Goal: Transaction & Acquisition: Purchase product/service

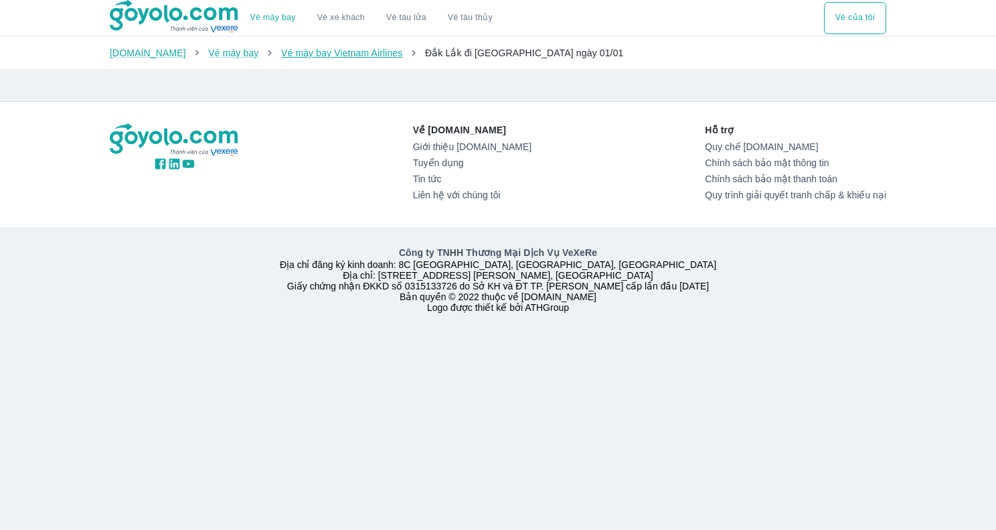
click at [347, 50] on link "Vé máy bay Vietnam Airlines" at bounding box center [342, 53] width 122 height 11
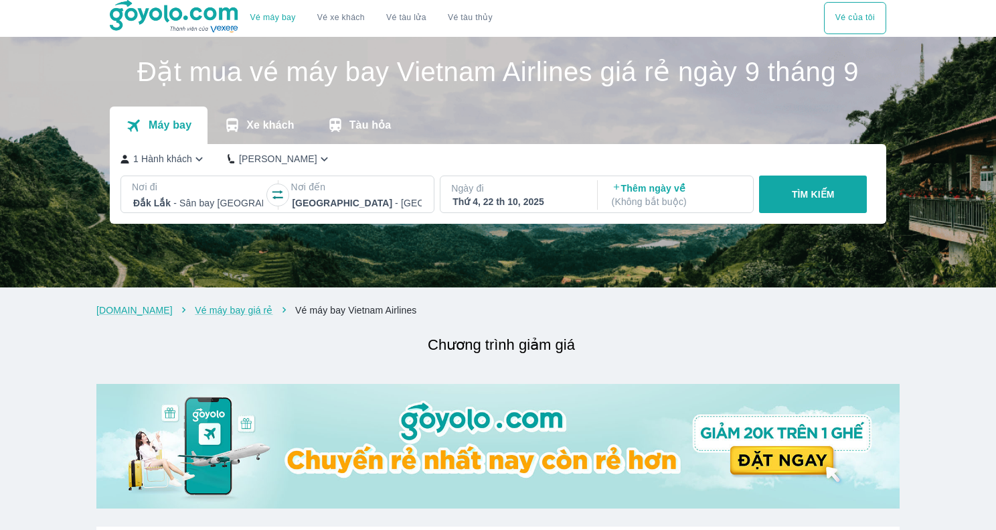
click at [191, 198] on p "- [GEOGRAPHIC_DATA]" at bounding box center [244, 202] width 143 height 13
click at [193, 195] on div at bounding box center [198, 202] width 133 height 19
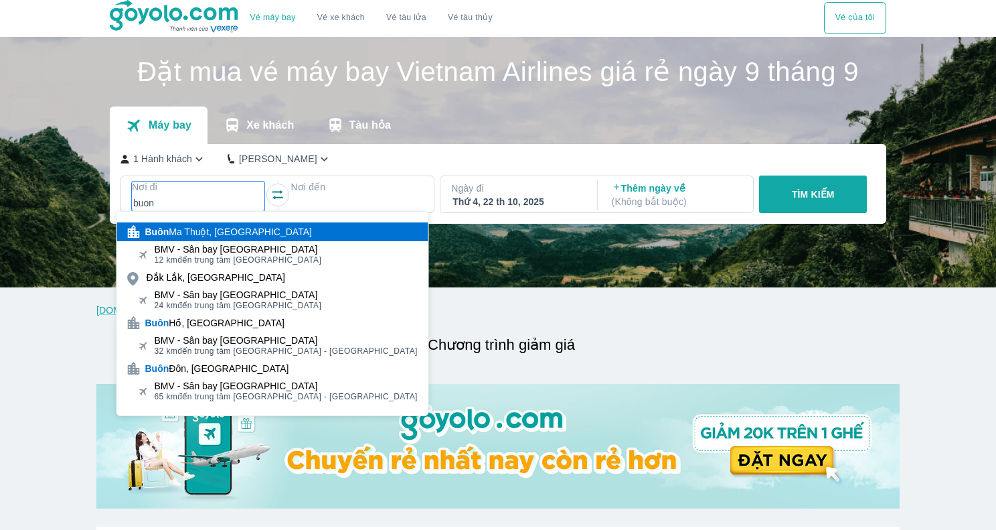
type input "buon"
click at [226, 236] on div "Buôn Ma Thuột, [GEOGRAPHIC_DATA]" at bounding box center [228, 231] width 167 height 13
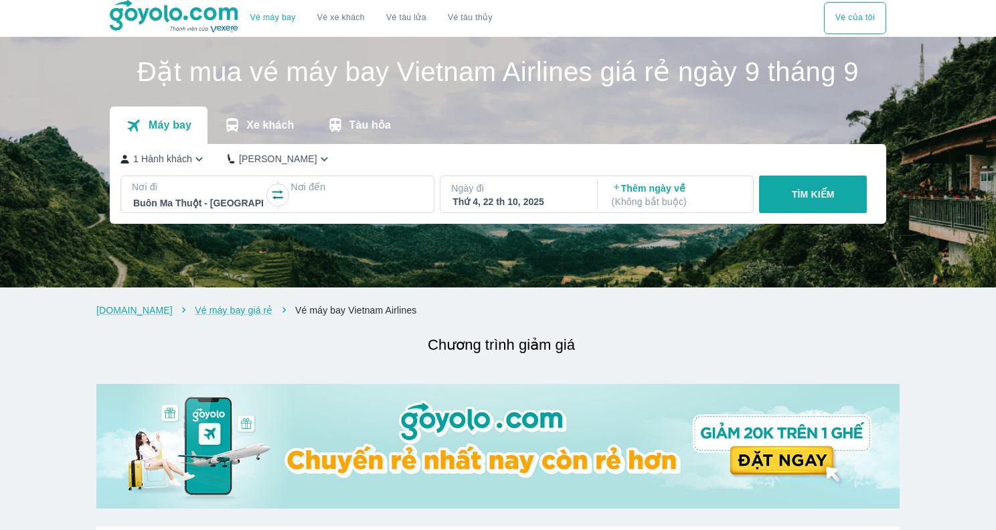
click at [341, 198] on div at bounding box center [357, 203] width 130 height 16
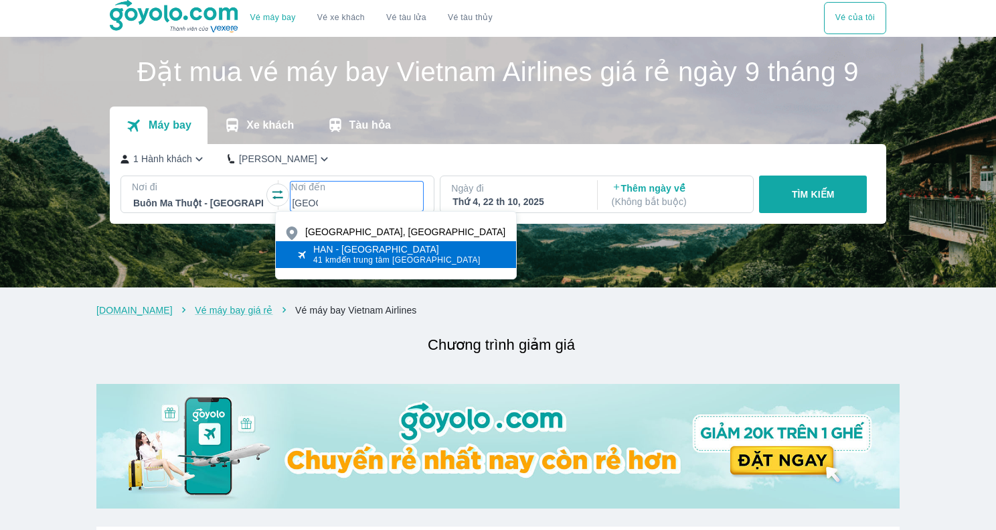
type input "[GEOGRAPHIC_DATA]"
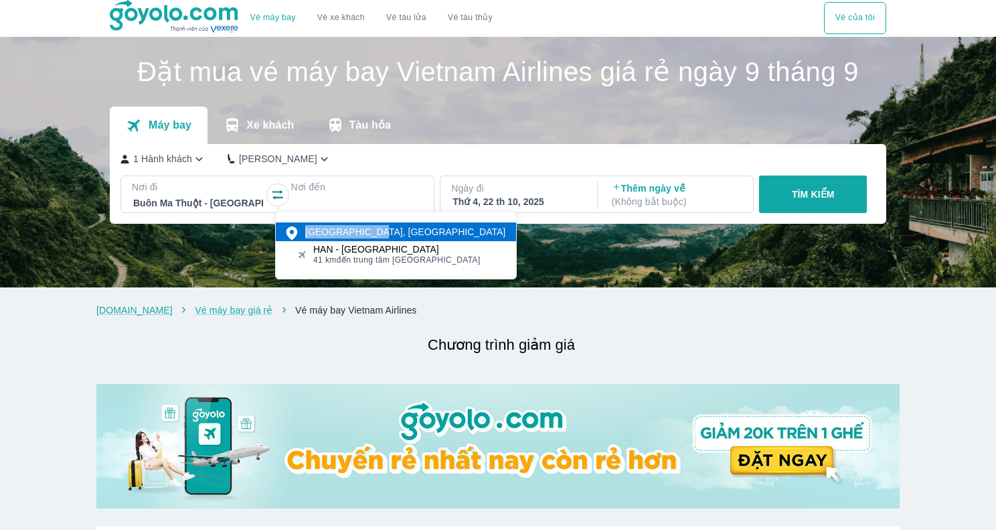
drag, startPoint x: 362, startPoint y: 252, endPoint x: 365, endPoint y: 229, distance: 22.9
click at [365, 229] on div "[GEOGRAPHIC_DATA], [GEOGRAPHIC_DATA]" at bounding box center [405, 231] width 200 height 13
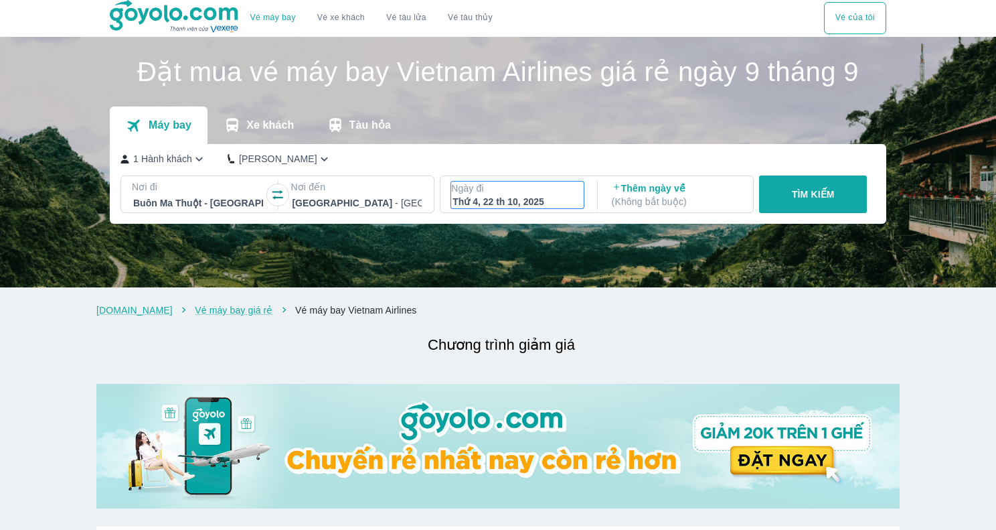
click at [550, 189] on p "Ngày đi" at bounding box center [517, 187] width 133 height 13
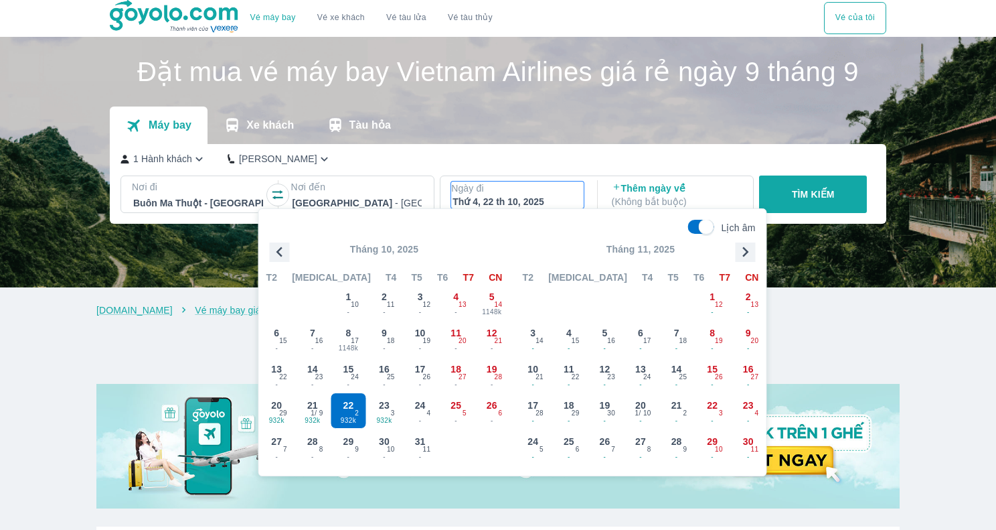
click at [803, 191] on p "TÌM KIẾM" at bounding box center [813, 193] width 43 height 13
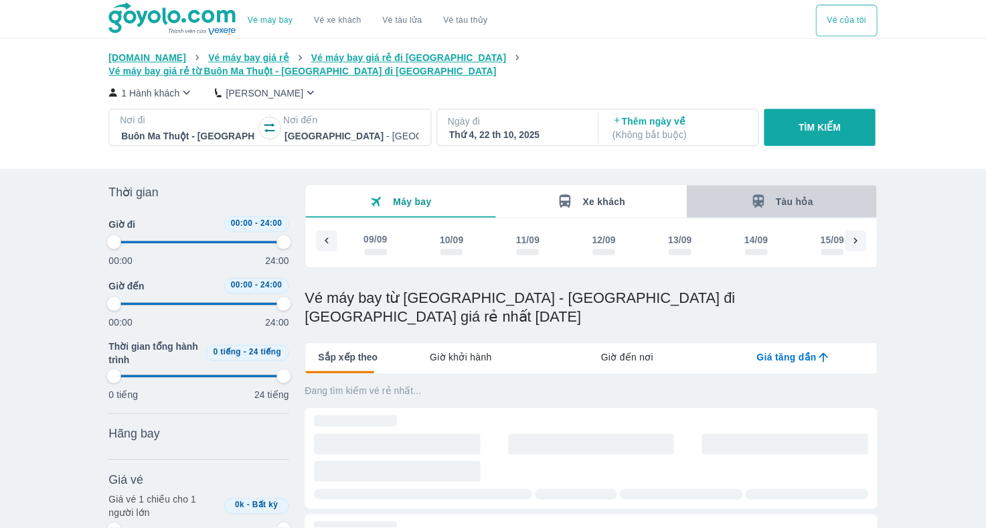
scroll to position [0, 3112]
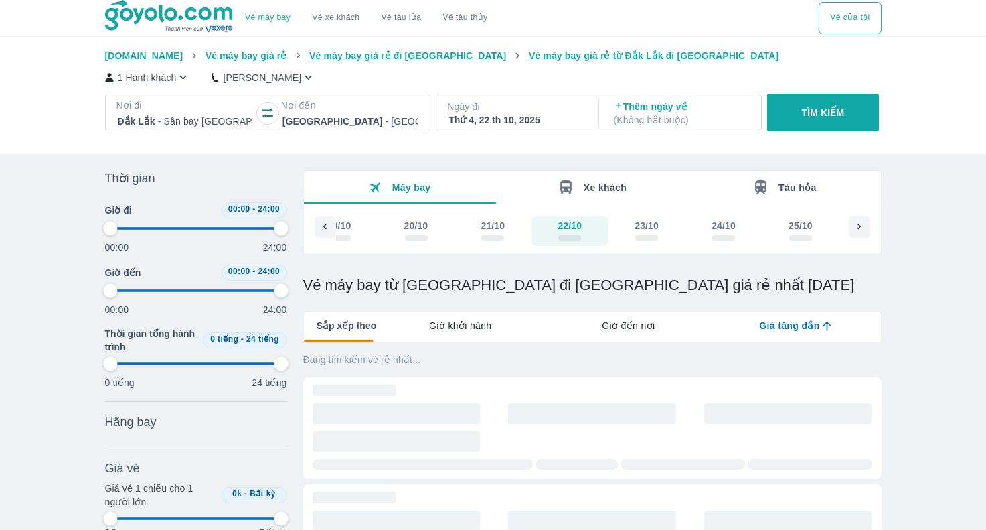
type input "97.9166666666667"
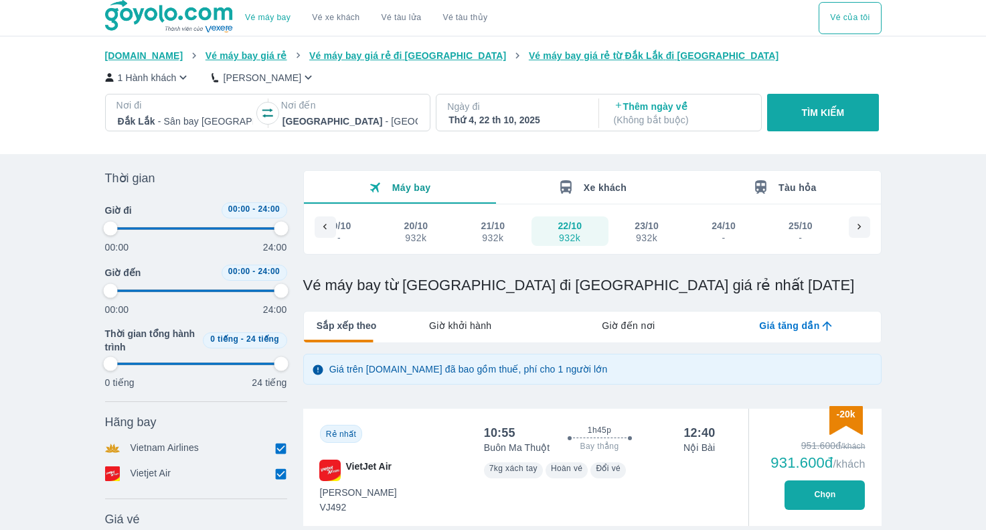
type input "97.9166666666667"
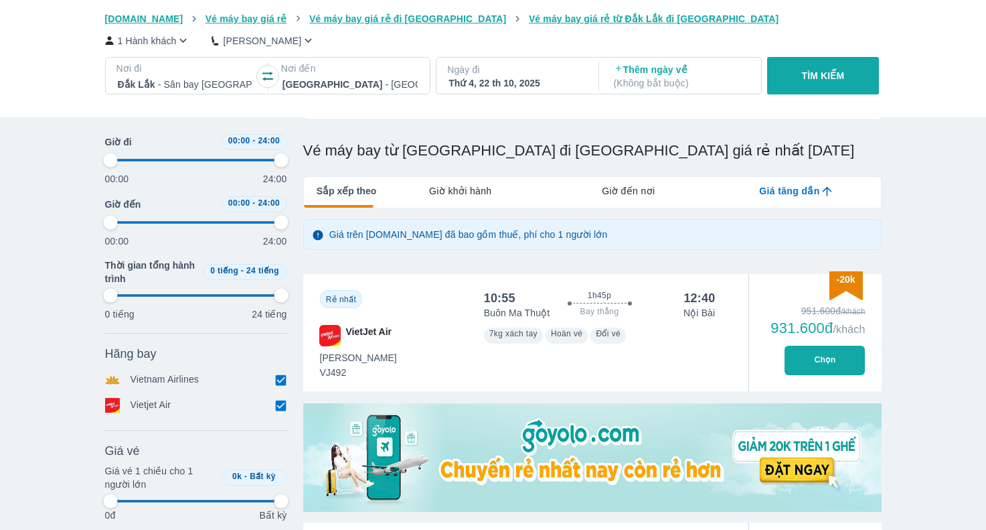
scroll to position [516, 0]
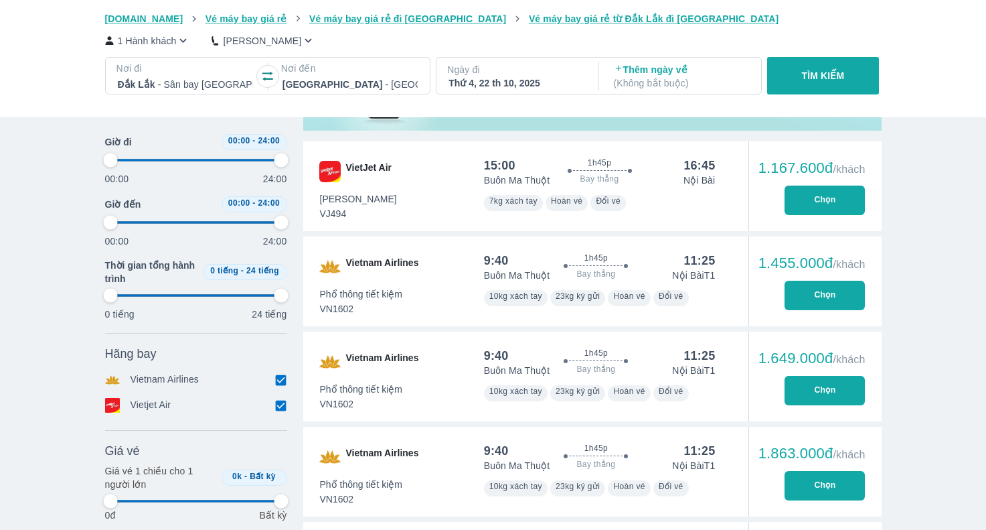
type input "97.9166666666667"
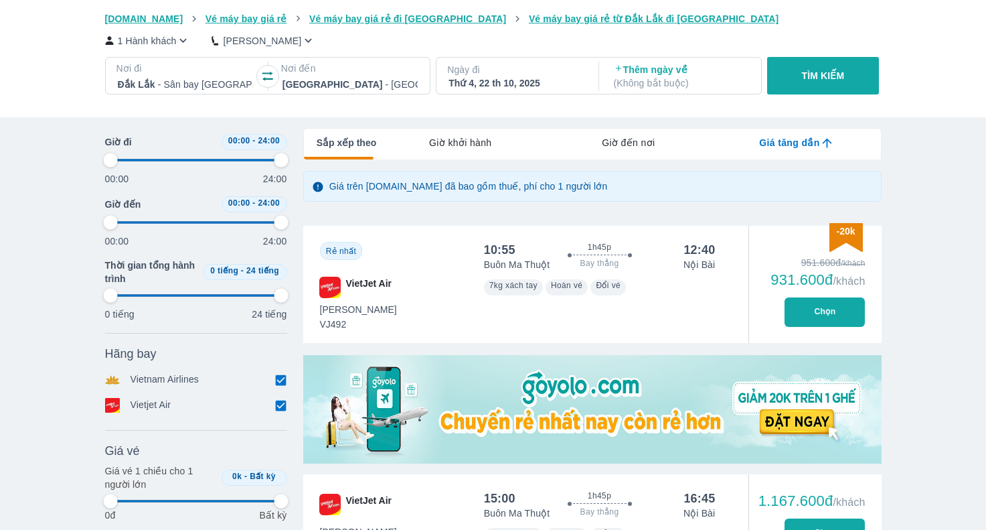
scroll to position [84, 0]
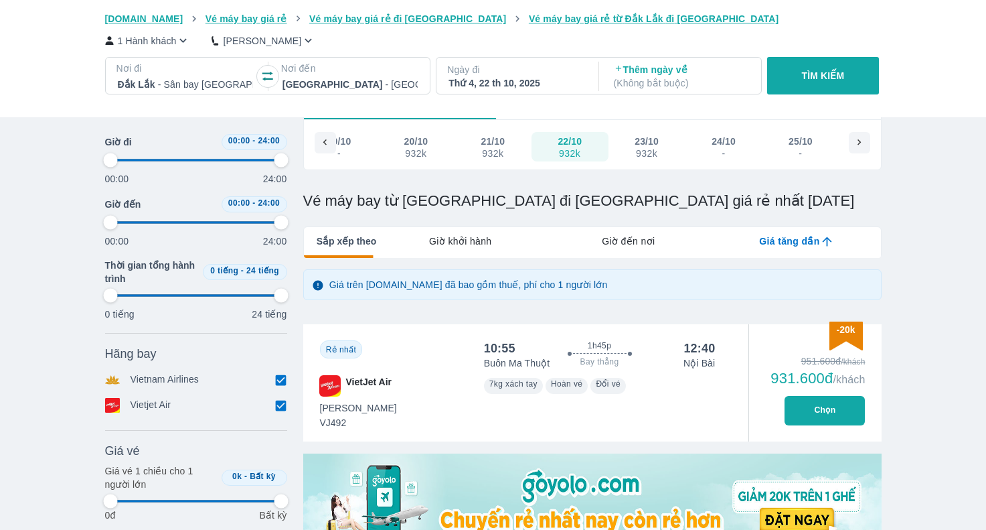
type input "97.9166666666667"
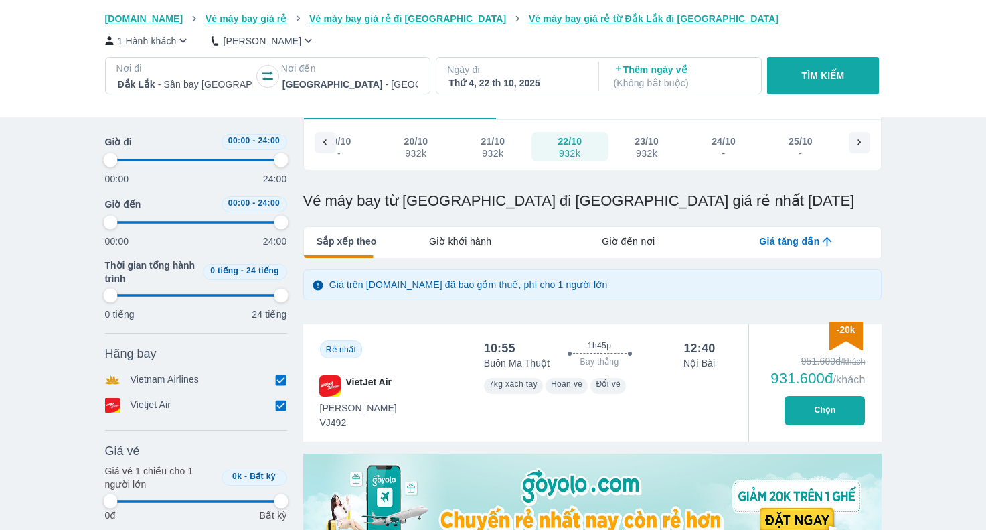
type input "97.9166666666667"
click at [830, 404] on button "Chọn" at bounding box center [825, 410] width 80 height 29
type input "97.9166666666667"
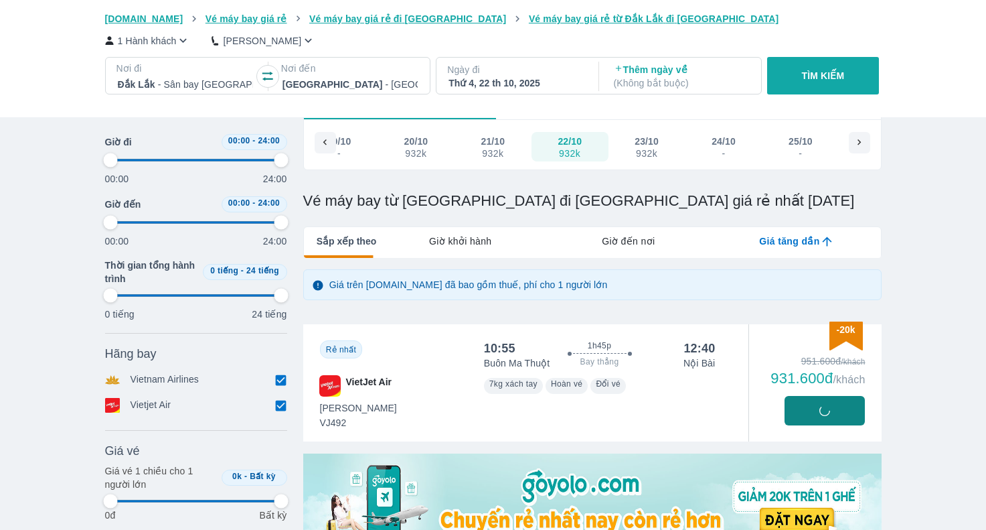
type input "97.9166666666667"
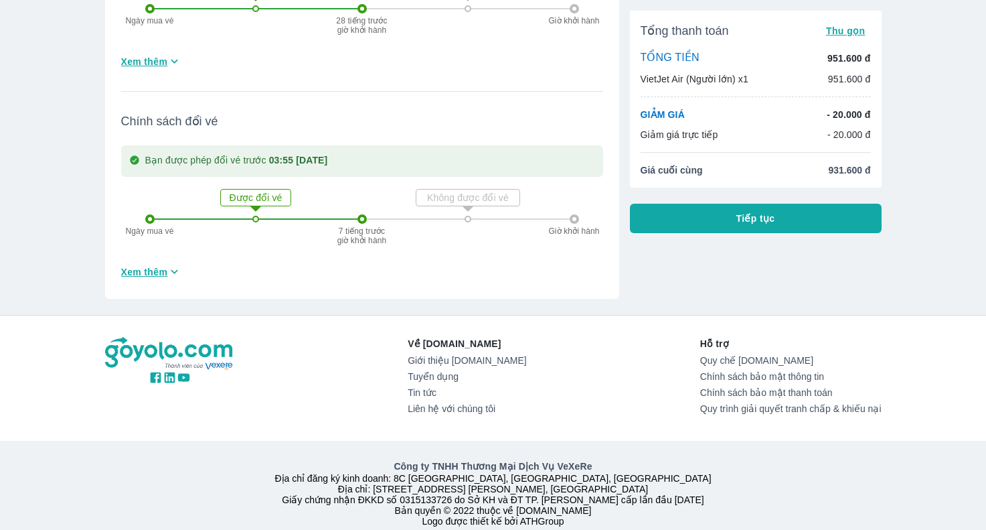
scroll to position [516, 0]
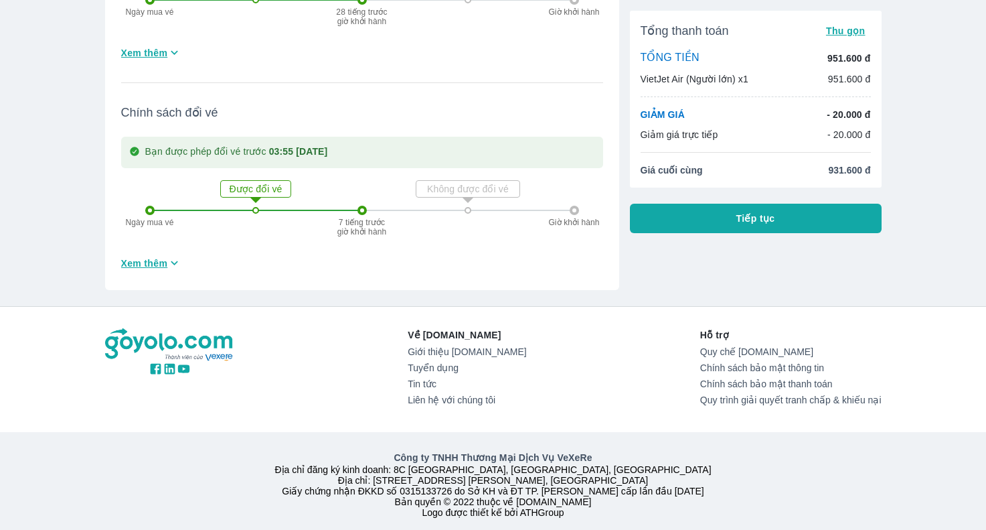
click at [734, 222] on button "Tiếp tục" at bounding box center [756, 218] width 252 height 29
